Goal: Task Accomplishment & Management: Use online tool/utility

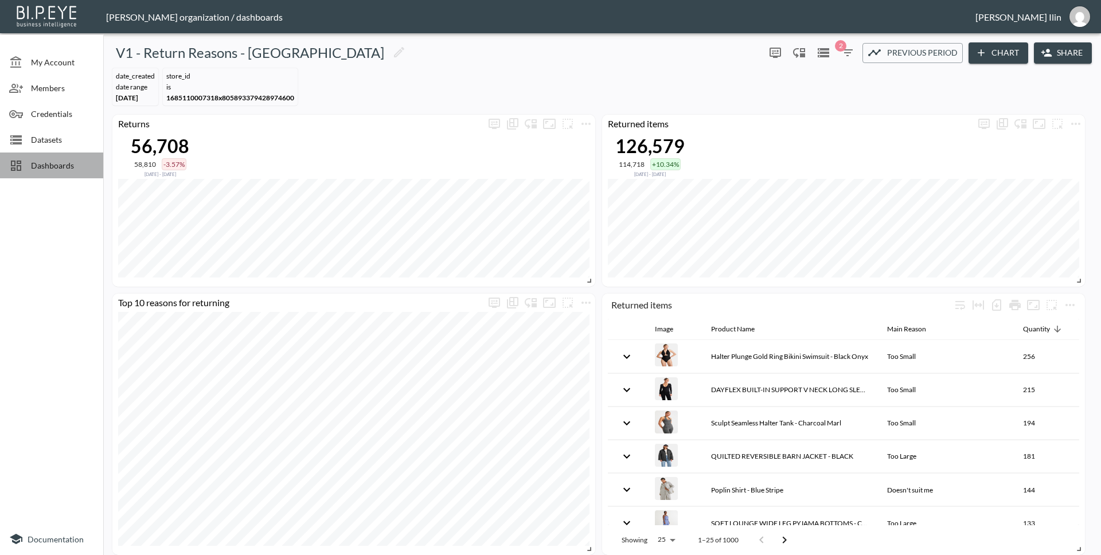
click at [60, 166] on span "Dashboards" at bounding box center [62, 165] width 63 height 12
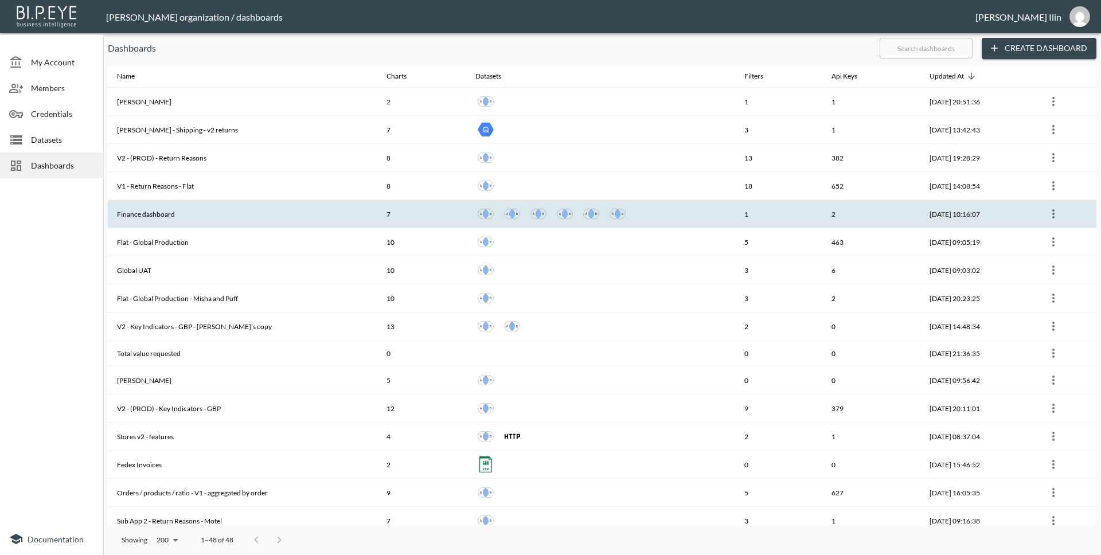
scroll to position [114, 0]
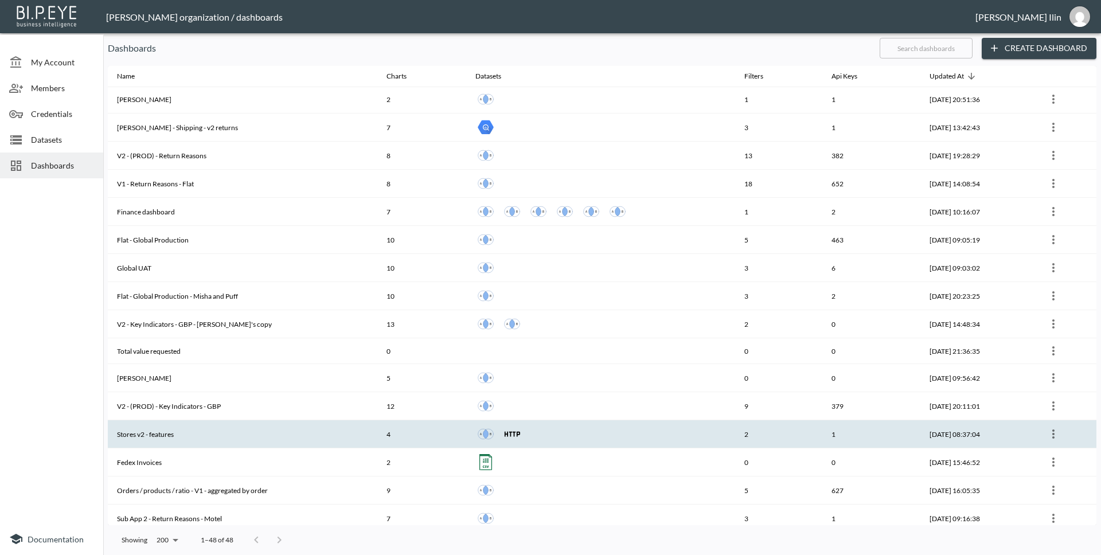
click at [159, 434] on th "Stores v2 - features" at bounding box center [243, 435] width 270 height 28
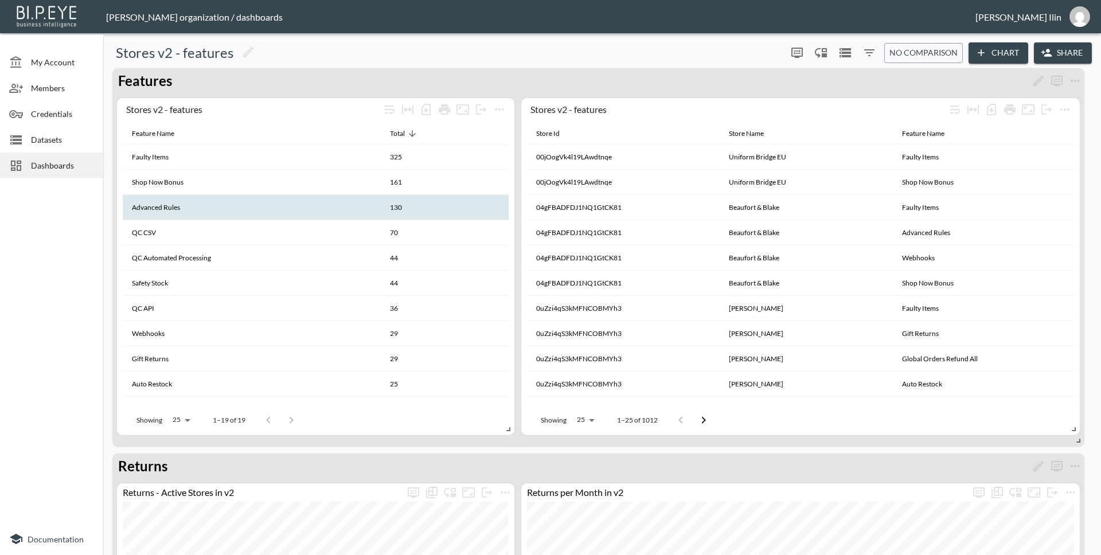
click at [211, 215] on th "Advanced Rules" at bounding box center [252, 207] width 258 height 25
click at [169, 209] on th "Advanced Rules" at bounding box center [252, 207] width 258 height 25
click at [348, 208] on th "Advanced Rules" at bounding box center [252, 207] width 258 height 25
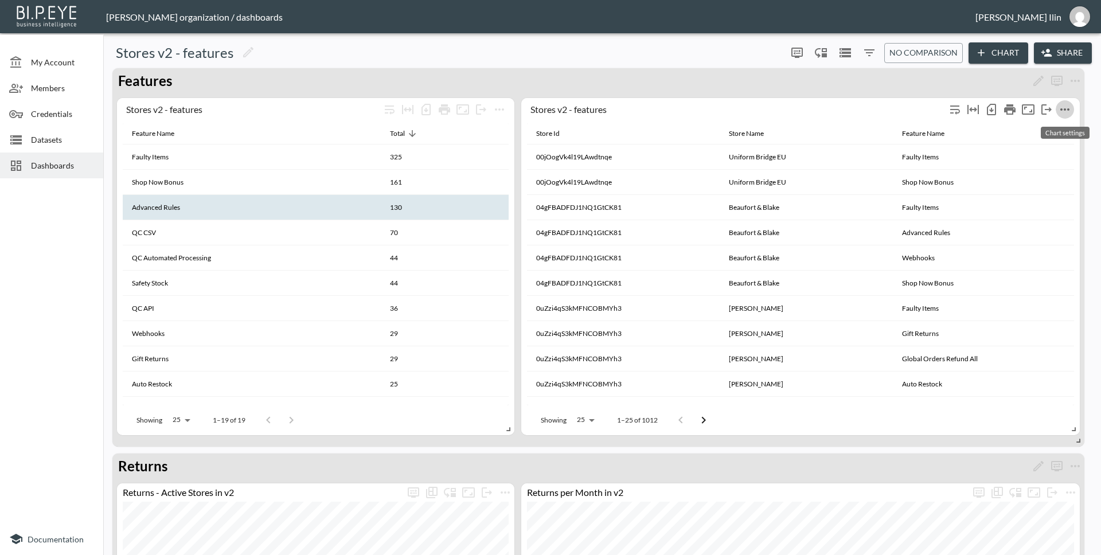
click at [1068, 108] on icon "more" at bounding box center [1065, 110] width 14 height 14
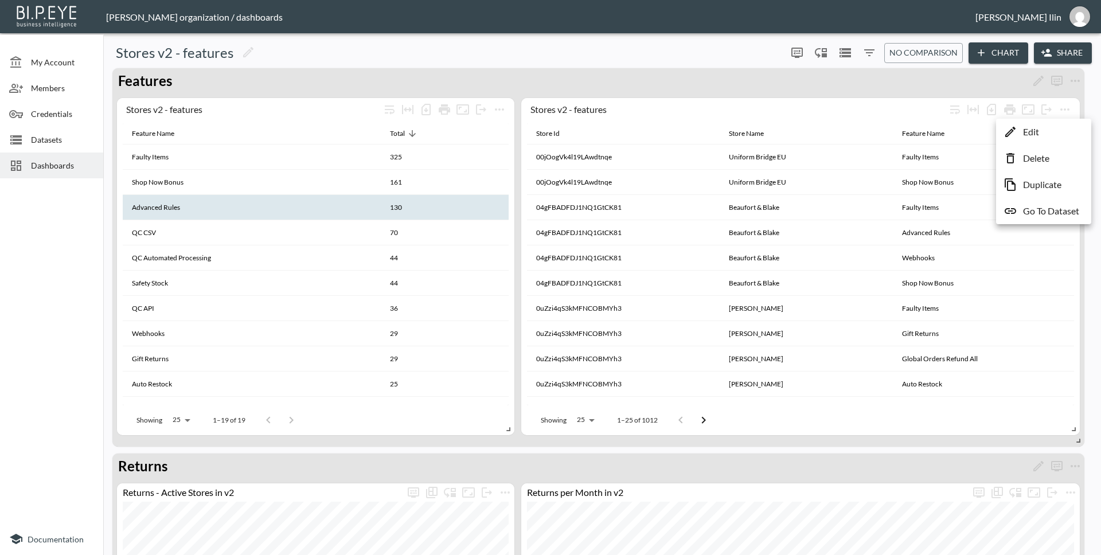
click at [1041, 130] on li "Edit" at bounding box center [1043, 132] width 89 height 21
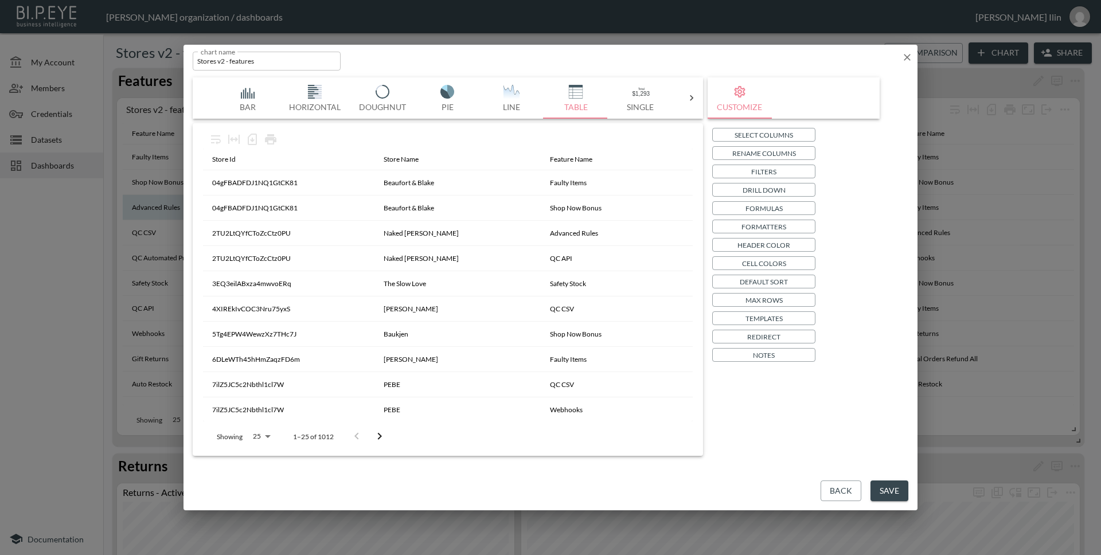
click at [787, 173] on button "Filters" at bounding box center [764, 172] width 103 height 14
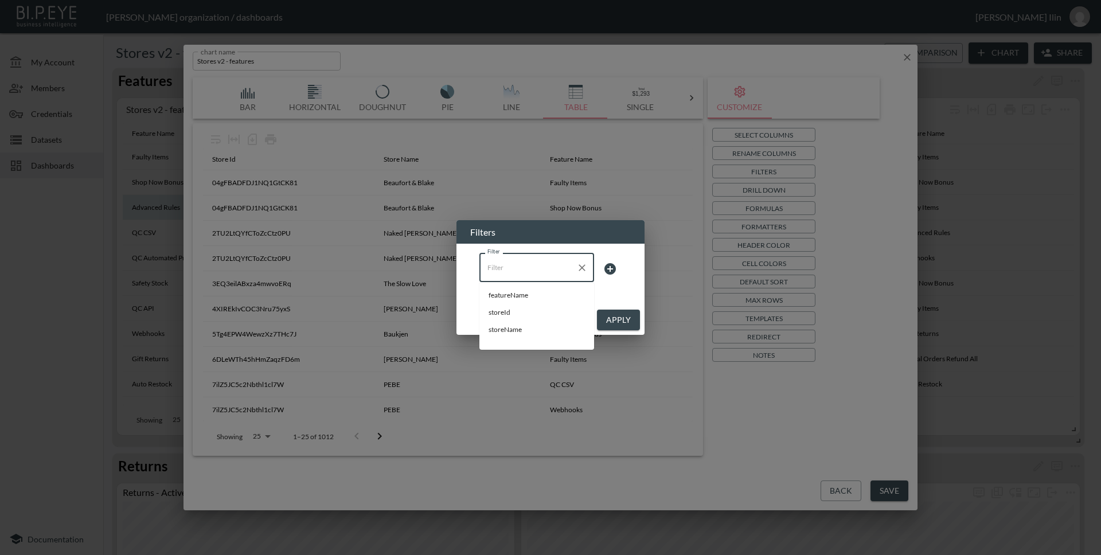
click at [530, 271] on input "Filter" at bounding box center [528, 267] width 87 height 18
click at [527, 295] on span "featureName" at bounding box center [537, 295] width 96 height 10
type input "featureName"
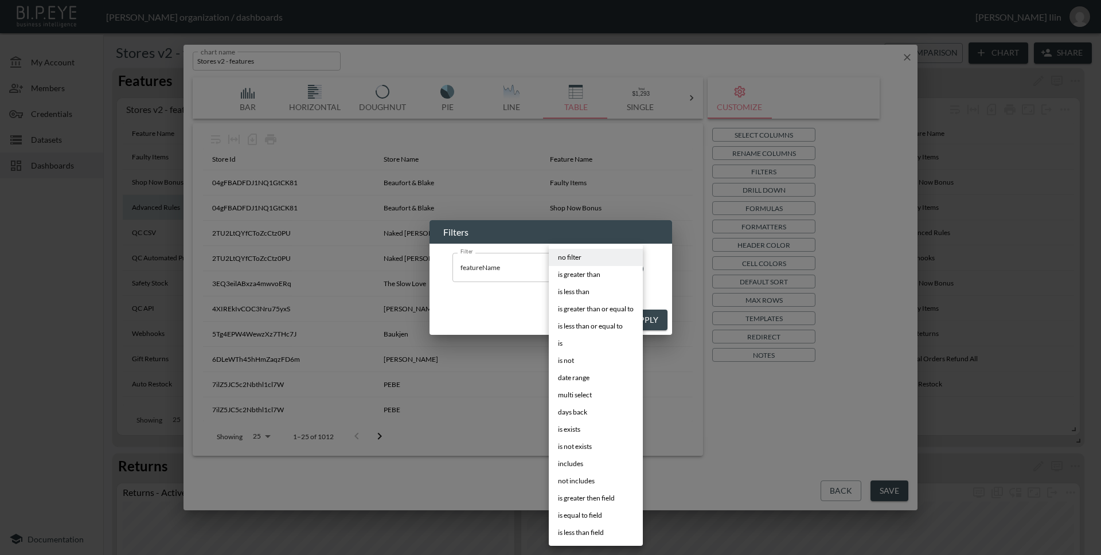
click at [610, 270] on body "BI.P.EYE, Interactive Analytics Dashboards - app [PERSON_NAME] organization / d…" at bounding box center [550, 277] width 1101 height 555
click at [666, 266] on div at bounding box center [550, 277] width 1101 height 555
click at [603, 270] on body "BI.P.EYE, Interactive Analytics Dashboards - app [PERSON_NAME] organization / d…" at bounding box center [550, 277] width 1101 height 555
click at [585, 348] on li "is" at bounding box center [596, 343] width 94 height 17
type input "is"
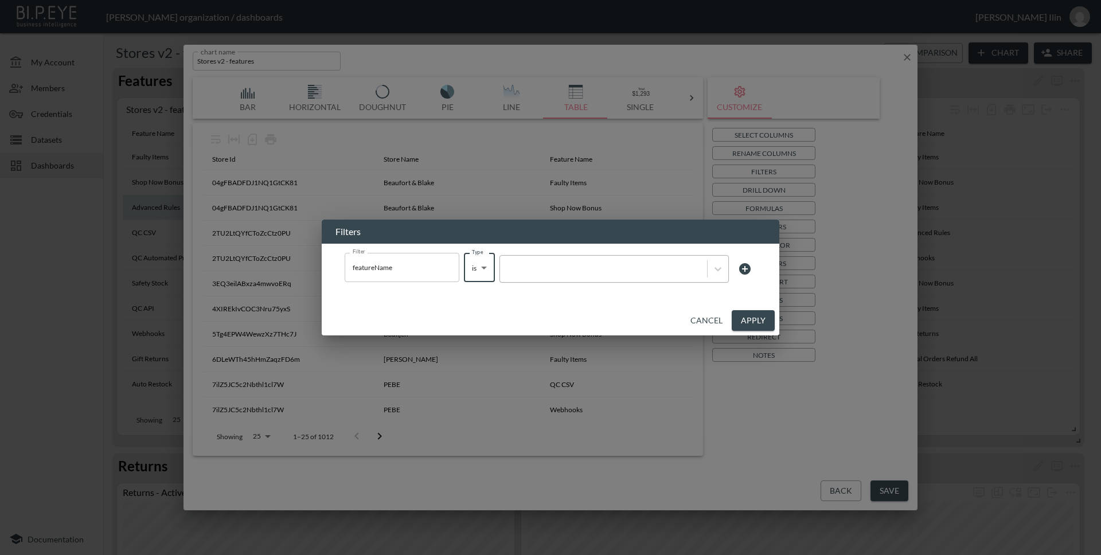
click at [610, 271] on div at bounding box center [604, 268] width 196 height 11
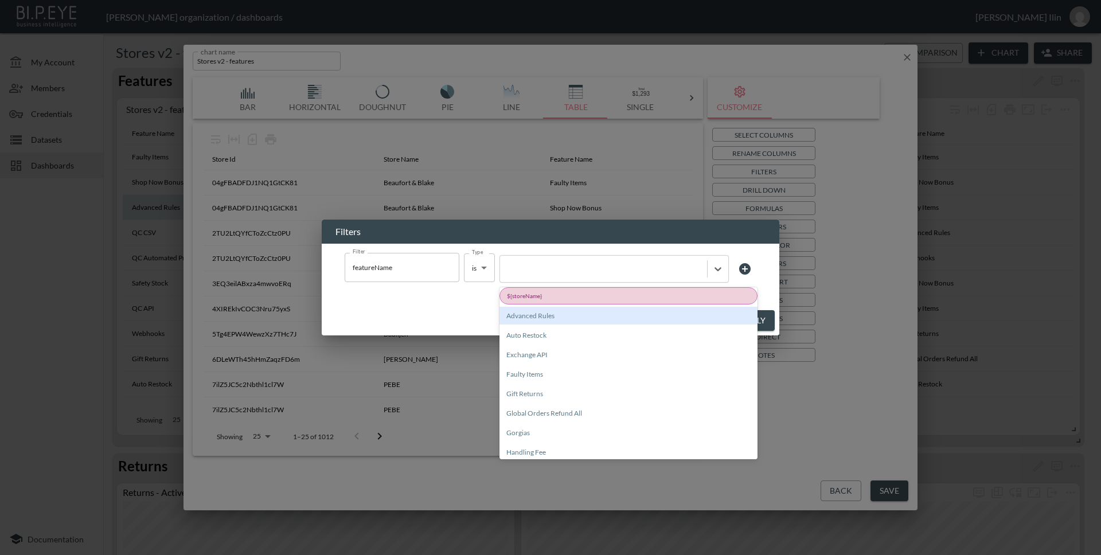
click at [603, 316] on div "Advanced Rules" at bounding box center [629, 316] width 258 height 18
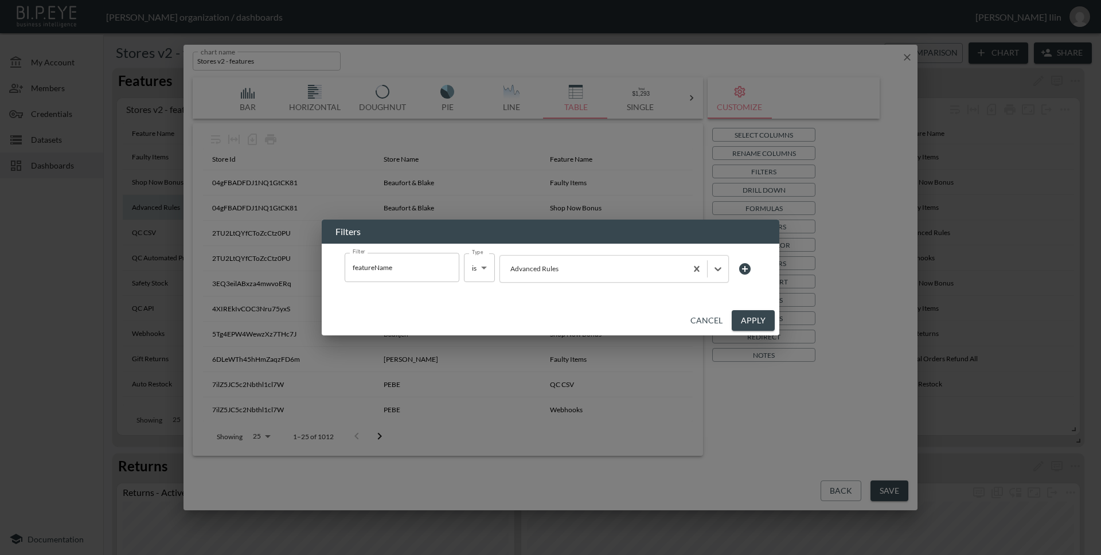
click at [765, 318] on button "Apply" at bounding box center [753, 320] width 43 height 21
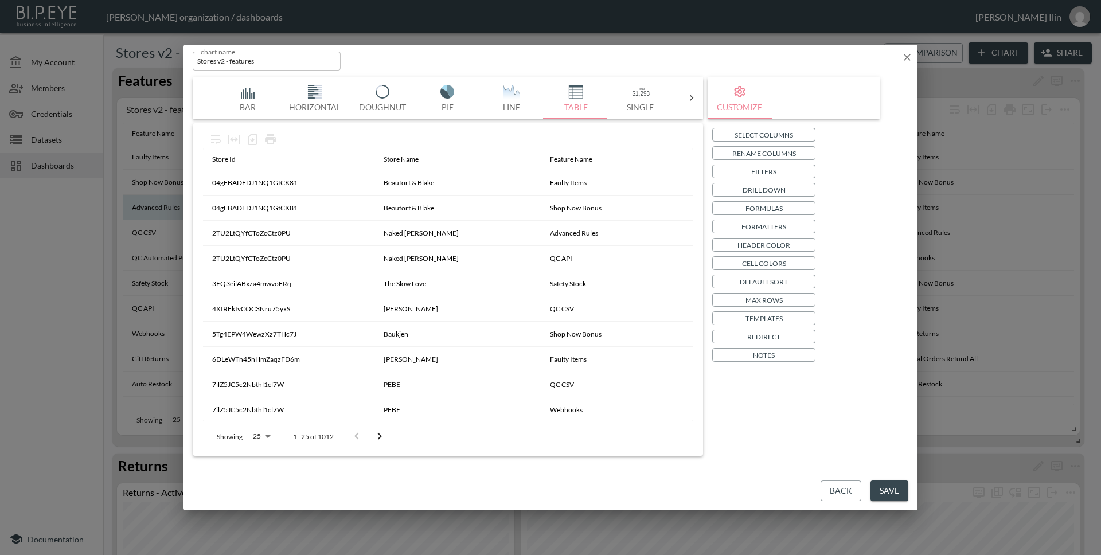
click at [883, 495] on button "Save" at bounding box center [890, 491] width 38 height 21
